Goal: Transaction & Acquisition: Book appointment/travel/reservation

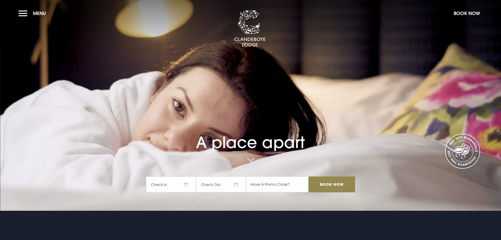
click at [187, 182] on span "Check In" at bounding box center [171, 184] width 50 height 16
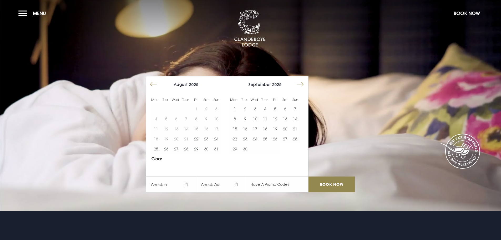
click at [304, 85] on button "Move forward to switch to the next month." at bounding box center [300, 84] width 10 height 10
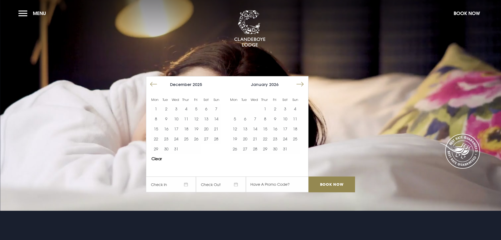
click at [304, 85] on button "Move forward to switch to the next month." at bounding box center [300, 84] width 10 height 10
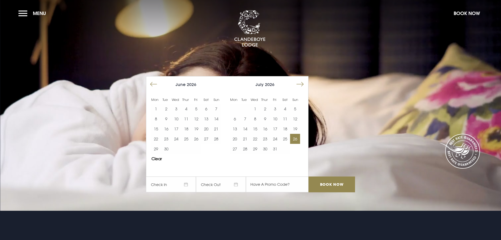
click at [296, 139] on button "26" at bounding box center [295, 139] width 10 height 10
click at [246, 147] on button "28" at bounding box center [245, 149] width 10 height 10
click at [328, 181] on input "Book Now" at bounding box center [332, 184] width 46 height 16
